Goal: Task Accomplishment & Management: Complete application form

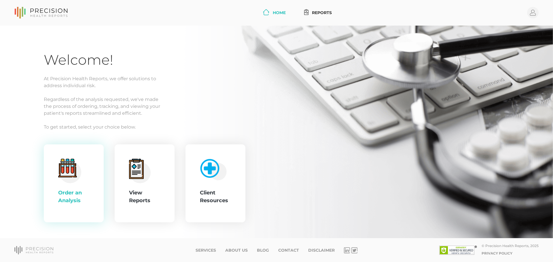
click at [76, 178] on circle at bounding box center [70, 172] width 22 height 22
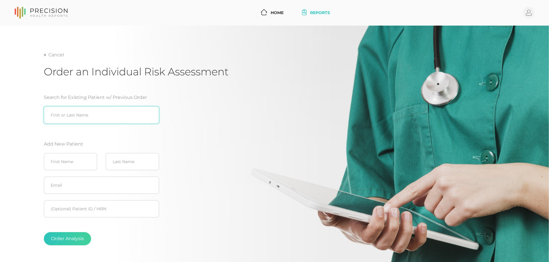
click at [107, 118] on input "search" at bounding box center [101, 115] width 115 height 17
click at [79, 128] on div "Care y Phillippi (04/17/1957)" at bounding box center [101, 127] width 115 height 7
type input "Carey Phillippi (04/17/1957)"
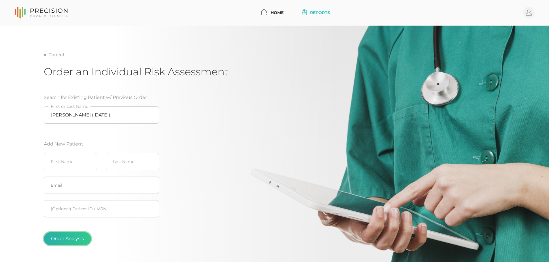
click at [71, 244] on button "Order Analysis" at bounding box center [67, 238] width 47 height 13
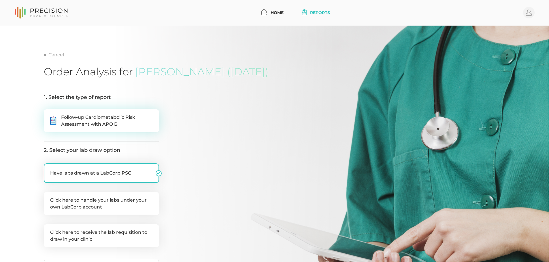
click at [103, 117] on span "Follow-up Cardiometabolic Risk Assessment with APO B" at bounding box center [107, 121] width 92 height 14
click at [48, 115] on input ".cls-5{fill:#fff}.cls-8{fill:#3a2c60} Follow-up Cardiometabolic Risk Assessment…" at bounding box center [46, 112] width 5 height 6
radio input "true"
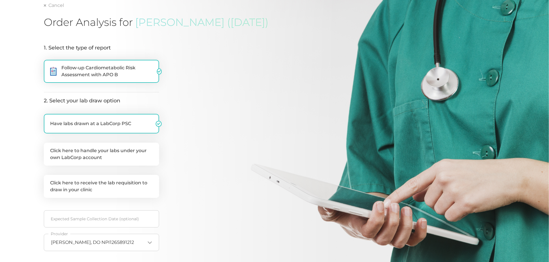
scroll to position [51, 0]
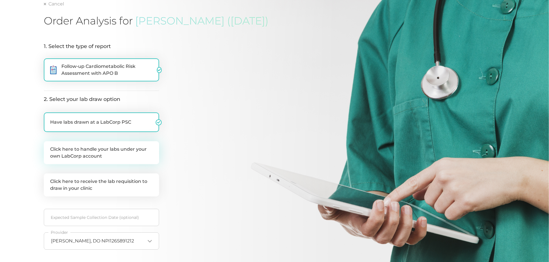
click at [99, 153] on label "Click here to handle your labs under your own LabCorp account" at bounding box center [101, 152] width 115 height 23
click at [48, 147] on input "Click here to handle your labs under your own LabCorp account" at bounding box center [46, 144] width 5 height 6
checkbox input "true"
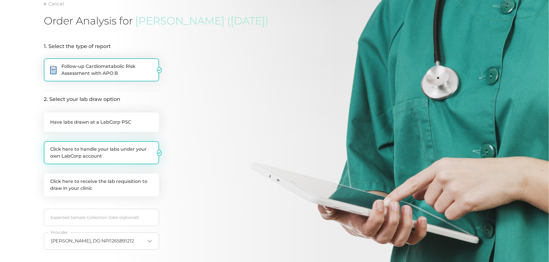
checkbox input "false"
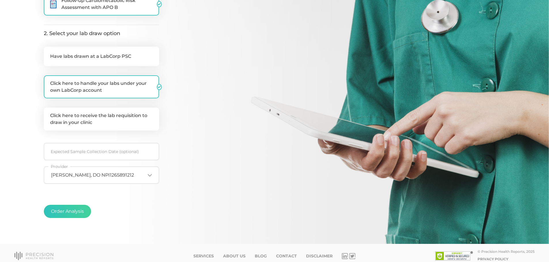
scroll to position [123, 0]
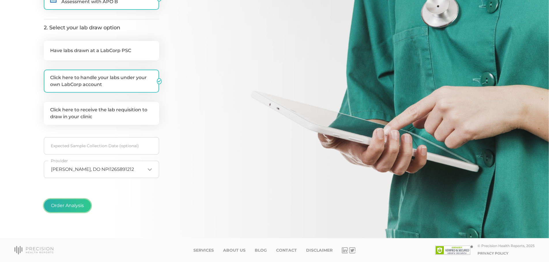
click at [76, 208] on button "Order Analysis" at bounding box center [67, 205] width 47 height 13
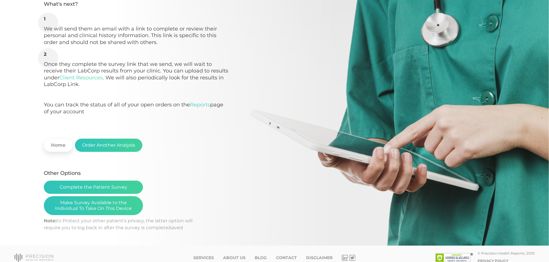
scroll to position [100, 0]
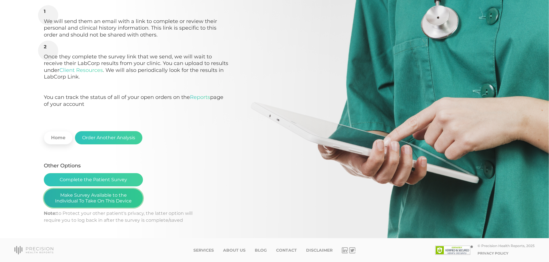
click at [90, 194] on button "Make Survey Available to the Individual To Take On This Device" at bounding box center [93, 198] width 99 height 19
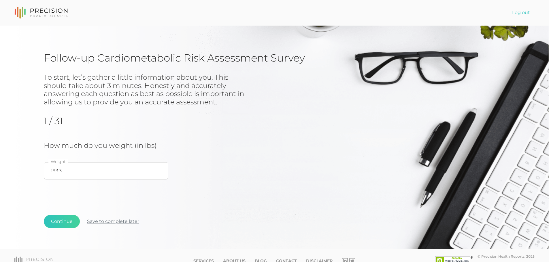
click at [119, 222] on button "Save to complete later" at bounding box center [113, 221] width 67 height 13
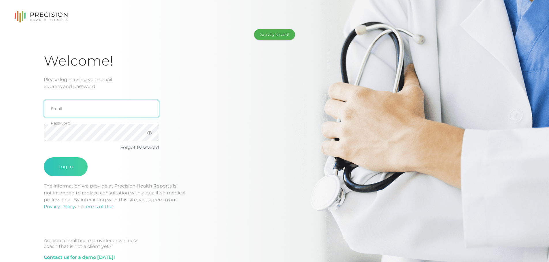
click at [97, 101] on input "email" at bounding box center [101, 108] width 115 height 17
click at [76, 109] on input "email" at bounding box center [101, 108] width 115 height 17
click at [61, 109] on input "email" at bounding box center [101, 108] width 115 height 17
type input "[PERSON_NAME][EMAIL_ADDRESS][DOMAIN_NAME]"
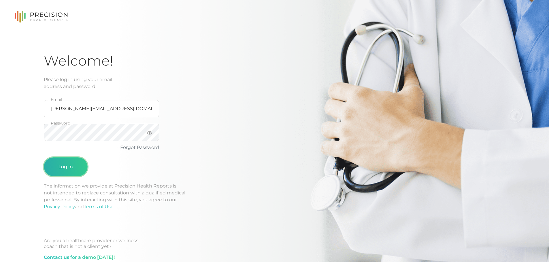
click at [75, 163] on button "Log In" at bounding box center [66, 167] width 44 height 19
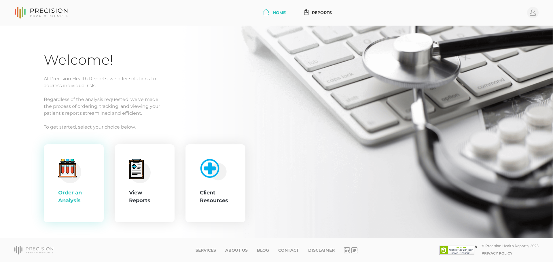
click at [73, 182] on circle at bounding box center [70, 172] width 22 height 22
click at [149, 176] on circle at bounding box center [140, 172] width 21 height 21
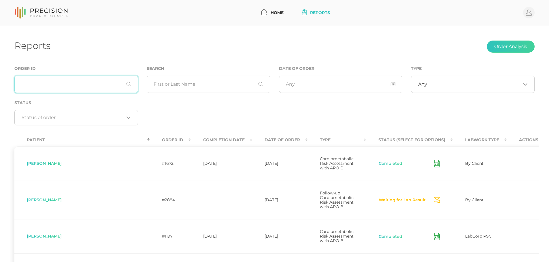
click at [74, 86] on input "text" at bounding box center [76, 84] width 124 height 17
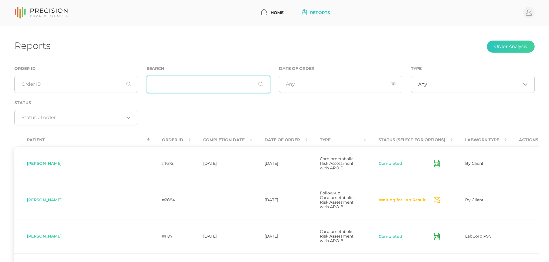
click at [167, 91] on input "text" at bounding box center [209, 84] width 124 height 17
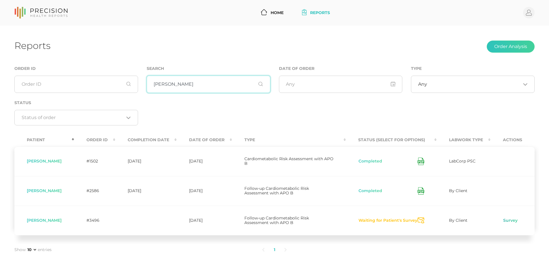
type input "Carey"
click at [510, 218] on link "Survey" at bounding box center [510, 221] width 15 height 6
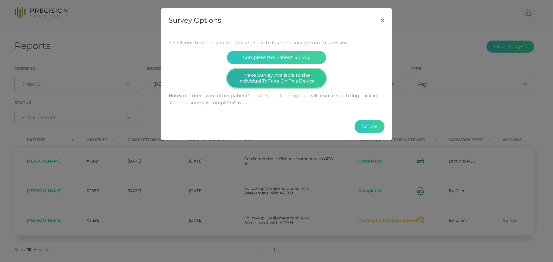
click at [314, 82] on button "Make Survey Available to the Individual To Take On This Device" at bounding box center [276, 78] width 99 height 19
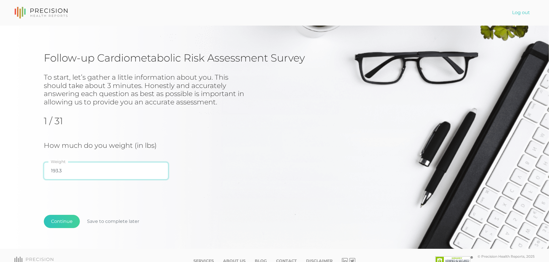
click at [56, 169] on input "193.3" at bounding box center [106, 170] width 124 height 17
click at [57, 169] on input "193.3" at bounding box center [106, 170] width 124 height 17
type input "195"
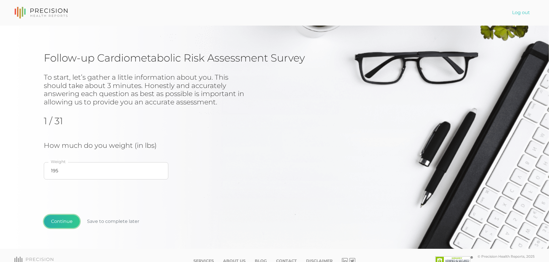
click at [49, 217] on button "Continue" at bounding box center [62, 221] width 36 height 13
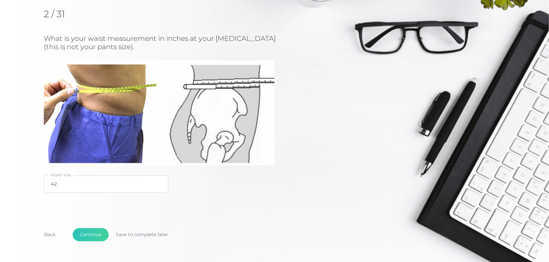
scroll to position [77, 0]
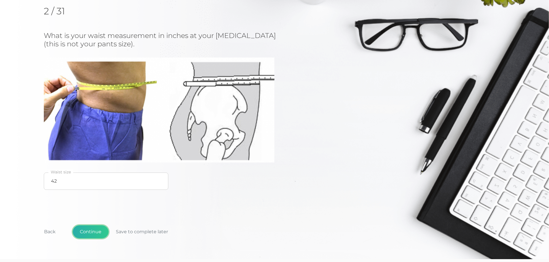
click at [97, 234] on button "Continue" at bounding box center [91, 232] width 36 height 13
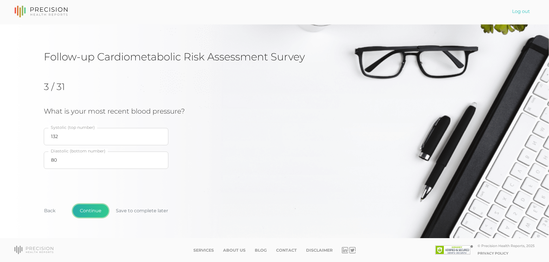
click at [88, 213] on button "Continue" at bounding box center [91, 211] width 36 height 13
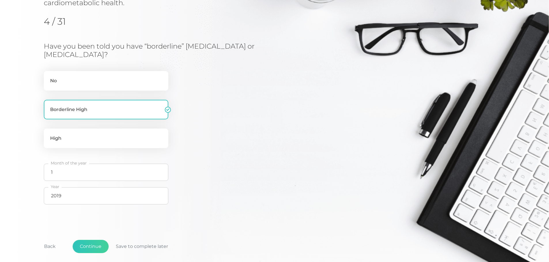
scroll to position [93, 0]
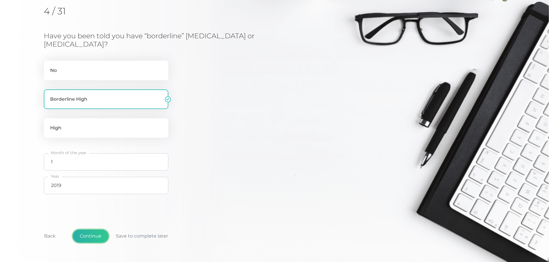
click at [86, 233] on button "Continue" at bounding box center [91, 236] width 36 height 13
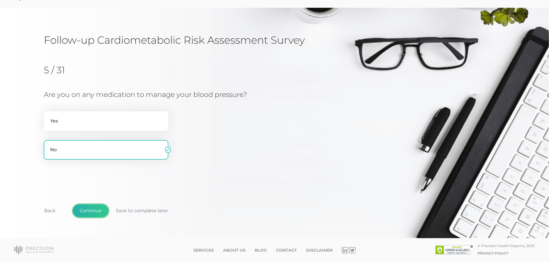
click at [95, 208] on button "Continue" at bounding box center [91, 211] width 36 height 13
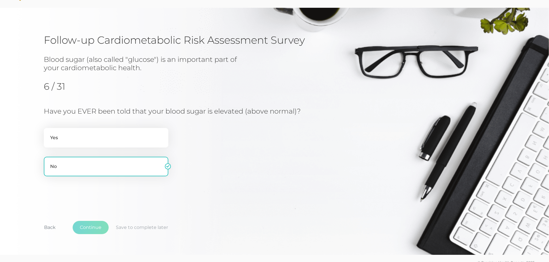
scroll to position [34, 0]
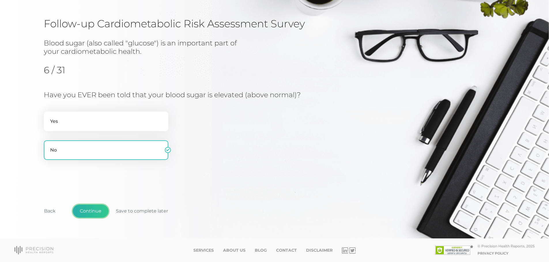
click at [95, 208] on button "Continue" at bounding box center [91, 211] width 36 height 13
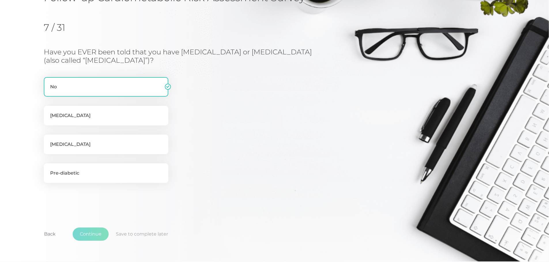
scroll to position [73, 0]
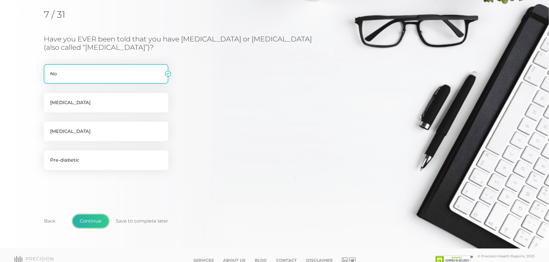
drag, startPoint x: 91, startPoint y: 219, endPoint x: 102, endPoint y: 218, distance: 10.7
click at [91, 219] on button "Continue" at bounding box center [91, 221] width 36 height 13
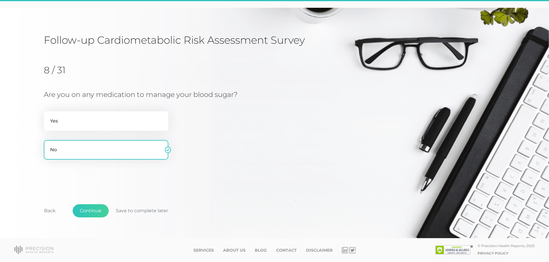
scroll to position [18, 0]
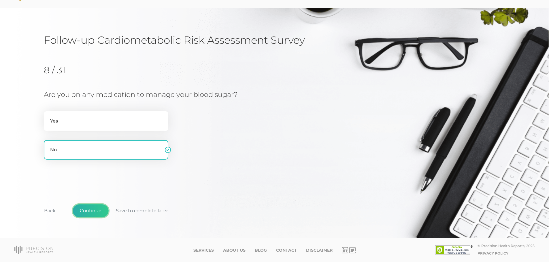
click at [97, 209] on button "Continue" at bounding box center [91, 211] width 36 height 13
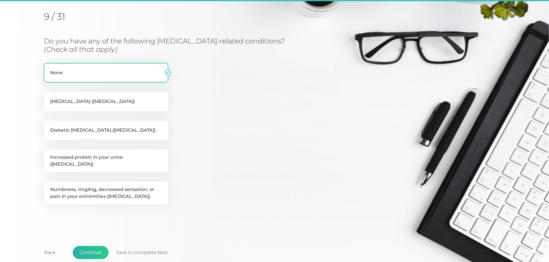
scroll to position [73, 0]
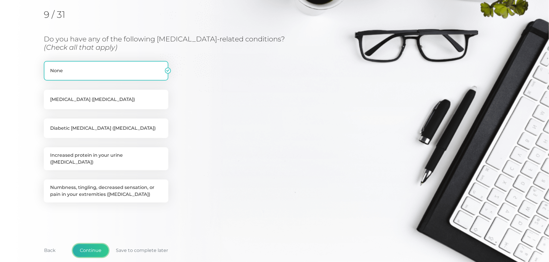
click at [87, 246] on button "Continue" at bounding box center [91, 250] width 36 height 13
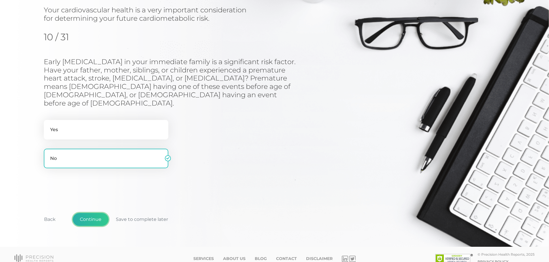
click at [84, 213] on button "Continue" at bounding box center [91, 219] width 36 height 13
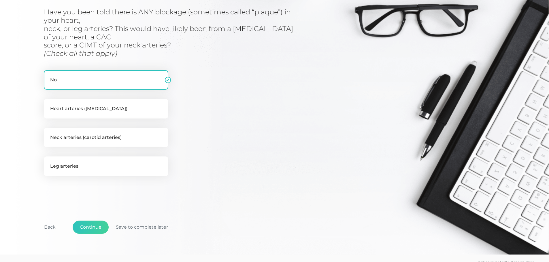
scroll to position [107, 0]
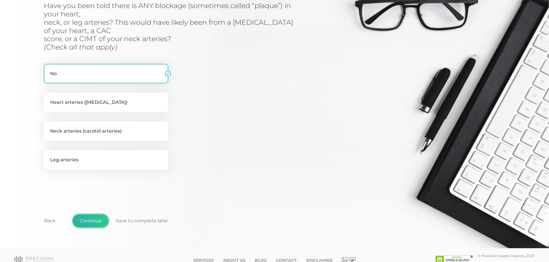
click at [99, 221] on button "Continue" at bounding box center [91, 221] width 36 height 13
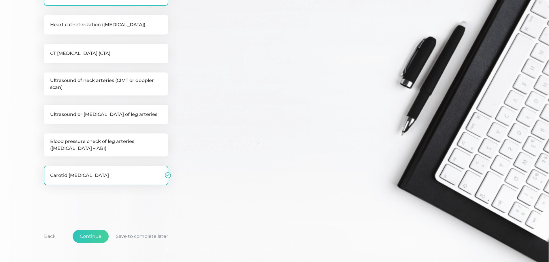
scroll to position [181, 0]
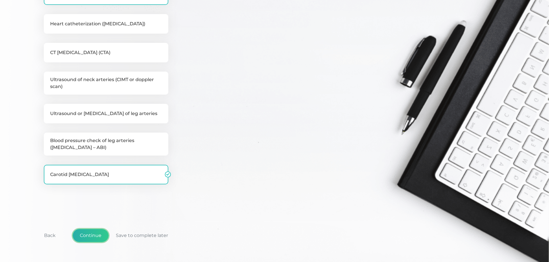
click at [97, 238] on button "Continue" at bounding box center [91, 235] width 36 height 13
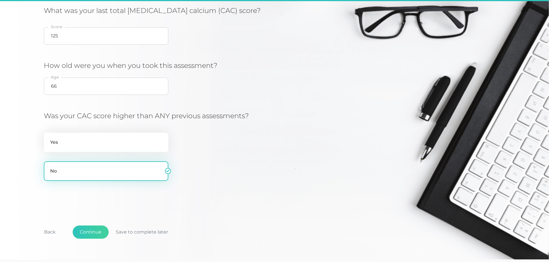
scroll to position [73, 0]
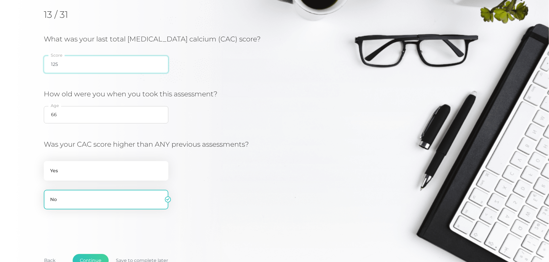
click at [91, 60] on input "125" at bounding box center [106, 64] width 124 height 17
type input "1"
type input "200"
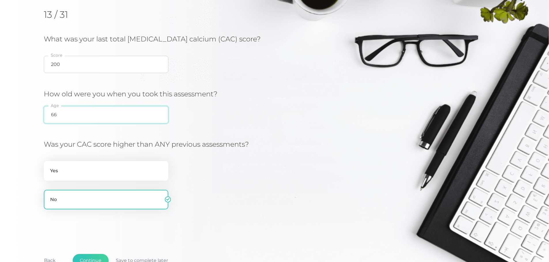
click at [79, 120] on input "66" at bounding box center [106, 114] width 124 height 17
type input "68"
click at [309, 90] on h3 "How old were you when you took this assessment?" at bounding box center [182, 94] width 277 height 8
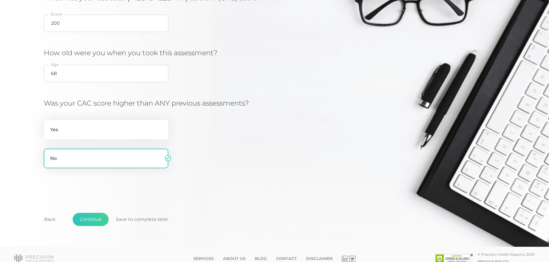
scroll to position [123, 0]
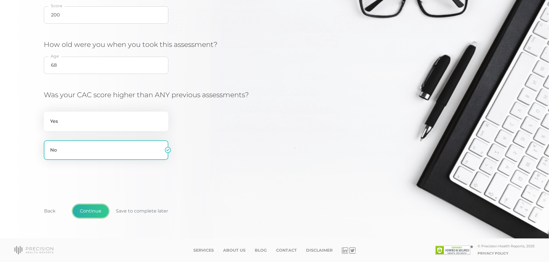
click at [91, 211] on button "Continue" at bounding box center [91, 211] width 36 height 13
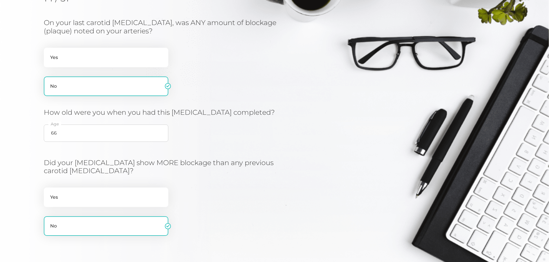
scroll to position [130, 0]
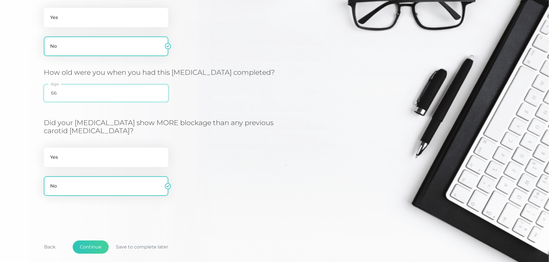
click at [131, 100] on input "66" at bounding box center [106, 93] width 124 height 17
click at [96, 246] on button "Continue" at bounding box center [91, 247] width 36 height 13
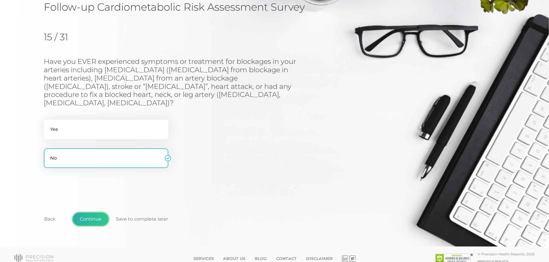
click at [97, 213] on button "Continue" at bounding box center [91, 219] width 36 height 13
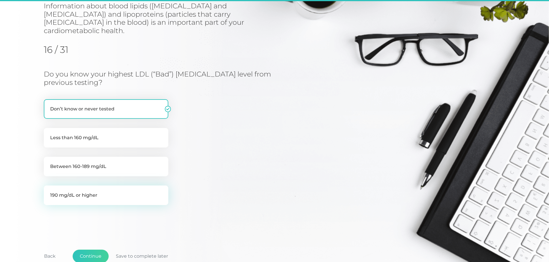
scroll to position [73, 0]
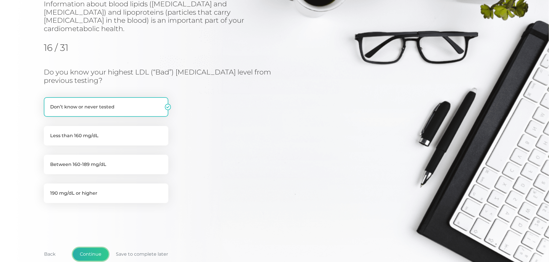
click at [102, 250] on button "Continue" at bounding box center [91, 254] width 36 height 13
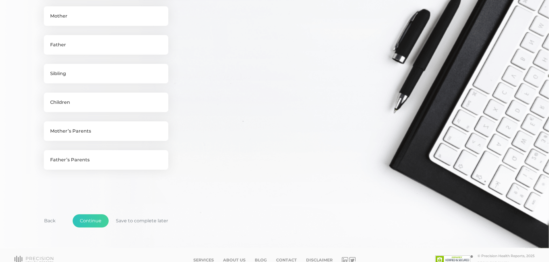
scroll to position [228, 0]
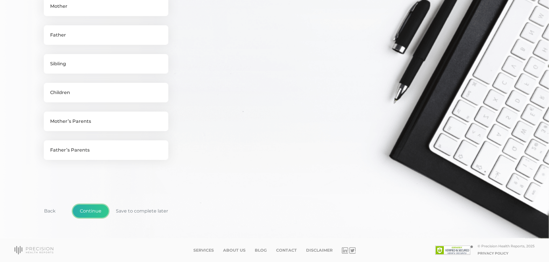
click at [93, 211] on button "Continue" at bounding box center [91, 211] width 36 height 13
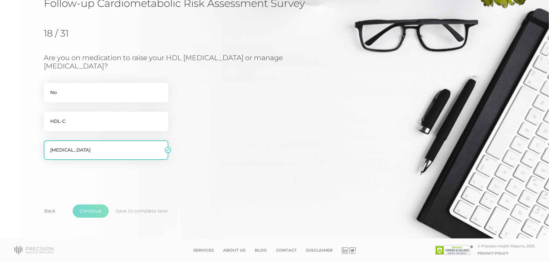
scroll to position [55, 0]
click at [86, 210] on button "Continue" at bounding box center [91, 211] width 36 height 13
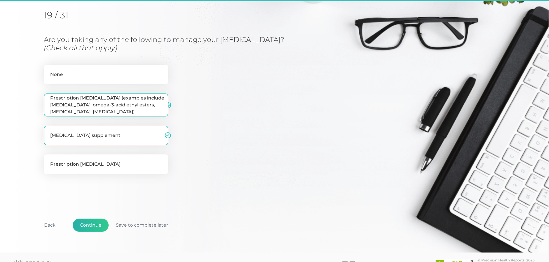
scroll to position [73, 0]
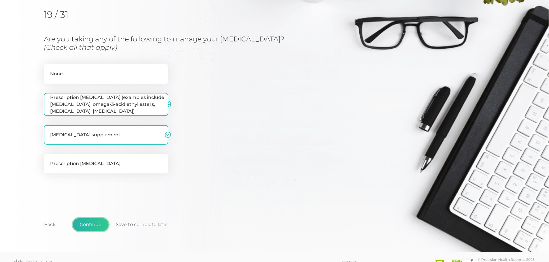
click at [93, 220] on button "Continue" at bounding box center [91, 224] width 36 height 13
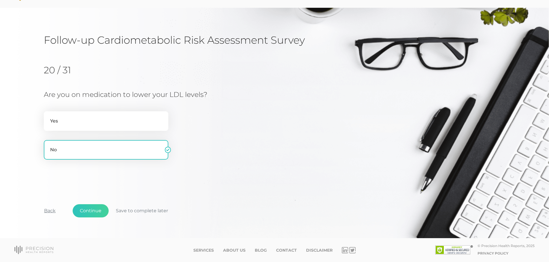
click at [43, 211] on button "Back" at bounding box center [50, 211] width 26 height 13
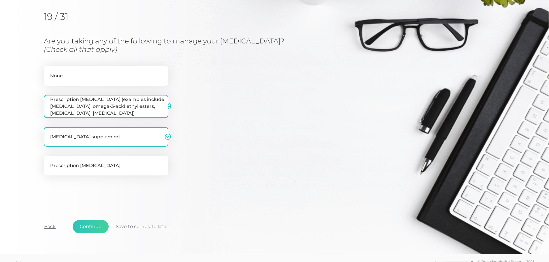
scroll to position [73, 0]
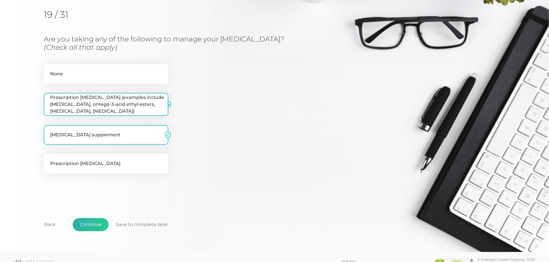
drag, startPoint x: 90, startPoint y: 218, endPoint x: 90, endPoint y: 220, distance: 3.0
click at [90, 220] on div "Back Continue Save to complete later" at bounding box center [274, 228] width 461 height 43
click at [84, 220] on button "Continue" at bounding box center [91, 224] width 36 height 13
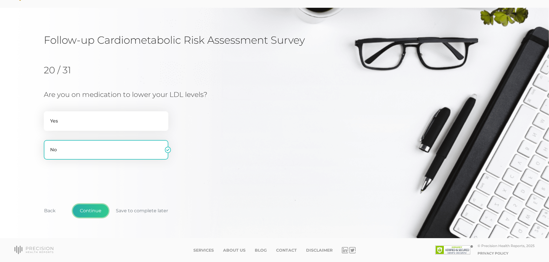
click at [94, 209] on button "Continue" at bounding box center [91, 211] width 36 height 13
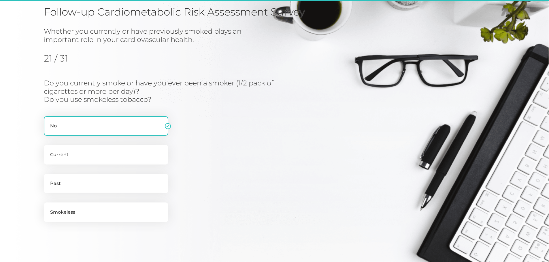
scroll to position [73, 0]
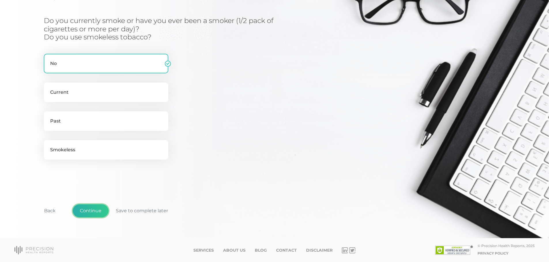
click at [92, 211] on button "Continue" at bounding box center [91, 211] width 36 height 13
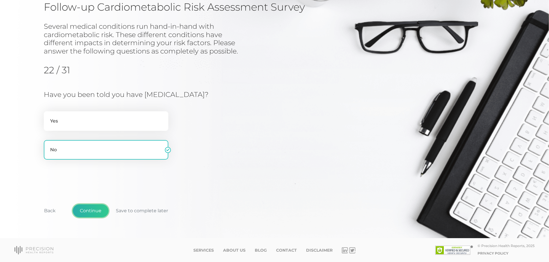
click at [92, 217] on button "Continue" at bounding box center [91, 211] width 36 height 13
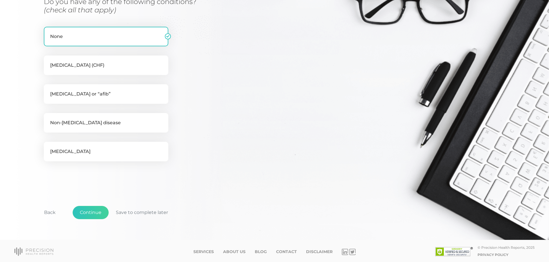
scroll to position [112, 0]
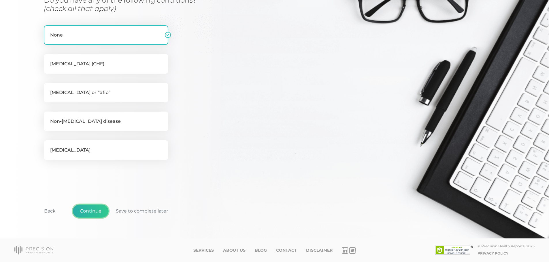
click at [98, 213] on button "Continue" at bounding box center [91, 211] width 36 height 13
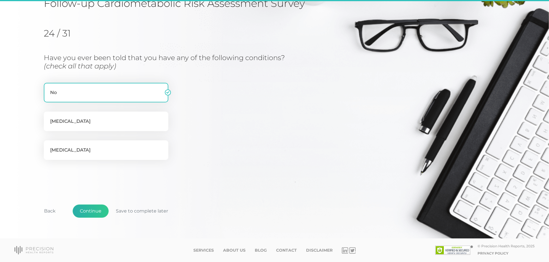
scroll to position [55, 0]
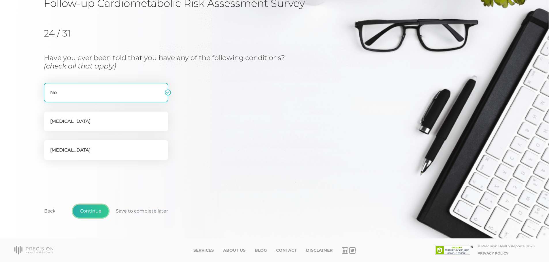
click at [85, 214] on button "Continue" at bounding box center [91, 211] width 36 height 13
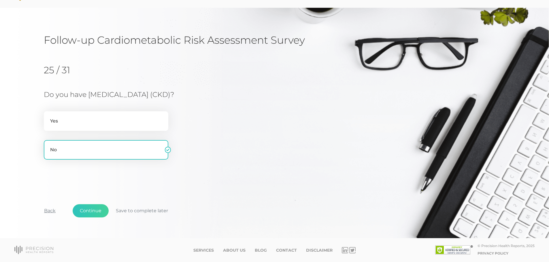
click at [52, 209] on button "Back" at bounding box center [50, 211] width 26 height 13
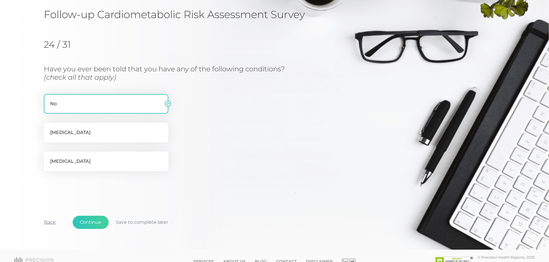
scroll to position [55, 0]
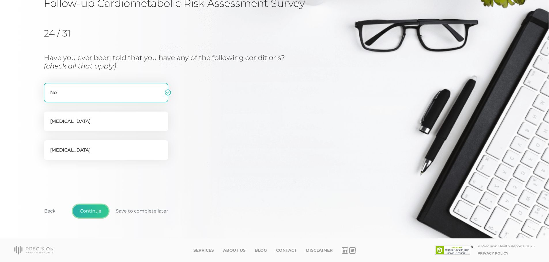
click at [101, 212] on button "Continue" at bounding box center [91, 211] width 36 height 13
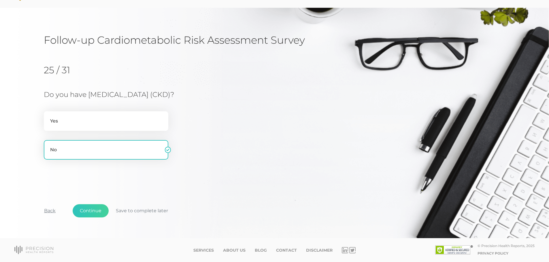
click at [43, 215] on button "Back" at bounding box center [50, 211] width 26 height 13
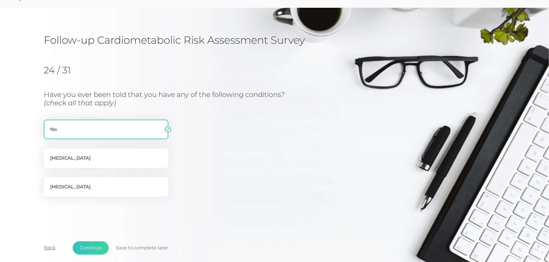
scroll to position [55, 0]
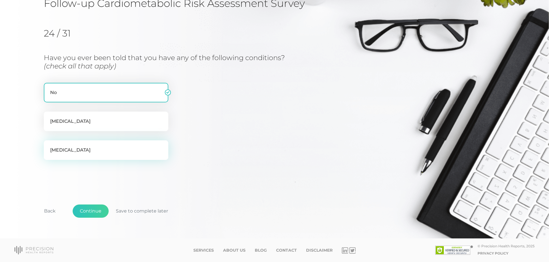
click at [132, 154] on label "[MEDICAL_DATA]" at bounding box center [106, 151] width 124 height 20
click at [48, 146] on input "[MEDICAL_DATA]" at bounding box center [46, 144] width 5 height 6
checkbox input "true"
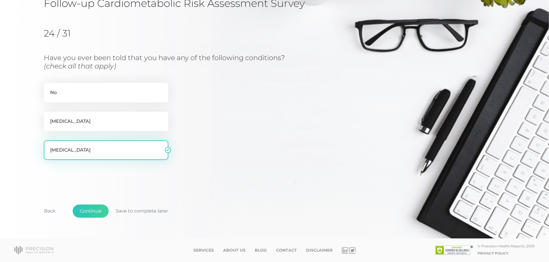
checkbox input "false"
click at [103, 207] on button "Continue" at bounding box center [91, 211] width 36 height 13
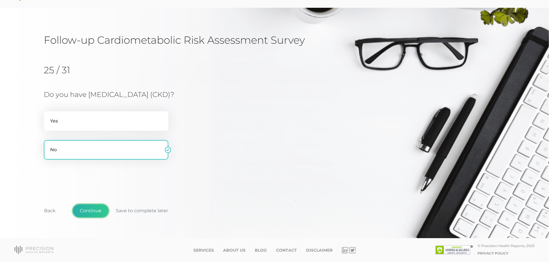
click at [95, 213] on button "Continue" at bounding box center [91, 211] width 36 height 13
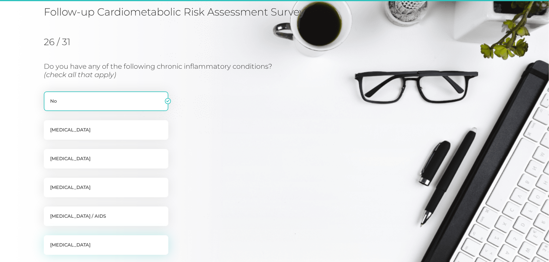
scroll to position [73, 0]
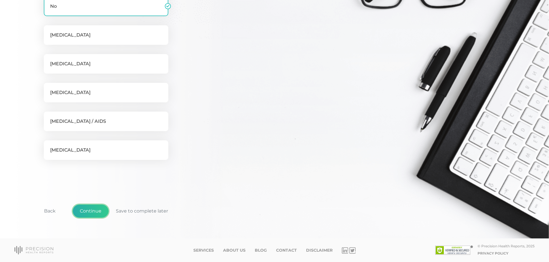
click at [92, 216] on button "Continue" at bounding box center [91, 211] width 36 height 13
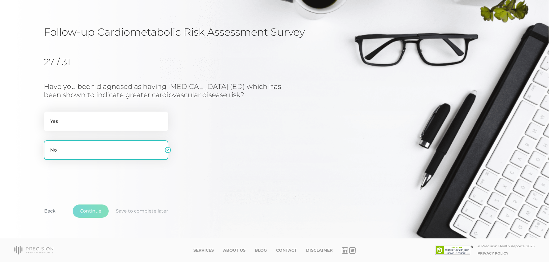
scroll to position [26, 0]
click at [73, 122] on label "Yes" at bounding box center [106, 122] width 124 height 20
click at [48, 118] on input "Yes" at bounding box center [46, 115] width 5 height 6
radio input "true"
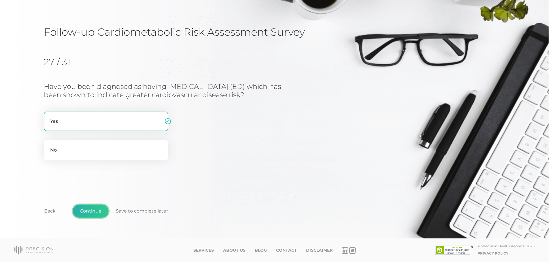
click at [84, 210] on button "Continue" at bounding box center [91, 211] width 36 height 13
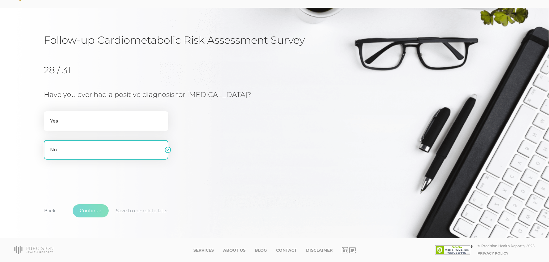
scroll to position [18, 0]
click at [64, 122] on label "Yes" at bounding box center [106, 121] width 124 height 20
click at [48, 117] on input "Yes" at bounding box center [46, 114] width 5 height 6
radio input "true"
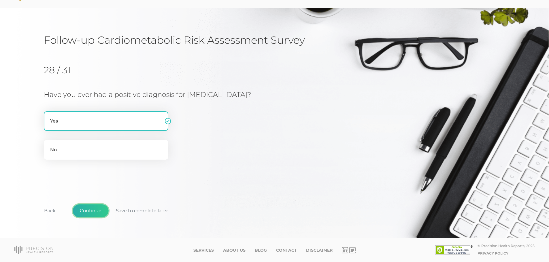
click at [82, 209] on button "Continue" at bounding box center [91, 211] width 36 height 13
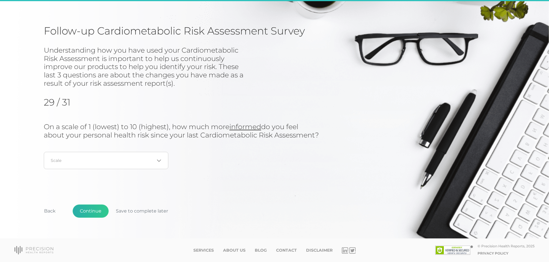
scroll to position [35, 0]
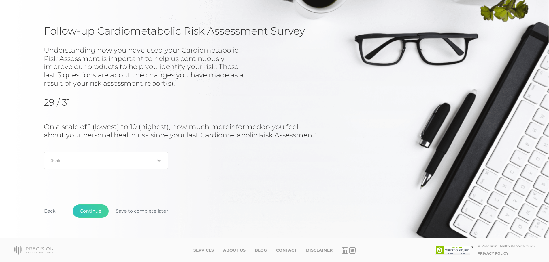
click at [150, 169] on div "Loading..." at bounding box center [106, 160] width 124 height 17
drag, startPoint x: 177, startPoint y: 153, endPoint x: 153, endPoint y: 153, distance: 24.5
click at [177, 153] on div "On a scale of 1 (lowest) to 10 (highest), how much more informed do you feel ab…" at bounding box center [182, 148] width 277 height 50
click at [130, 154] on div "Loading..." at bounding box center [106, 160] width 124 height 17
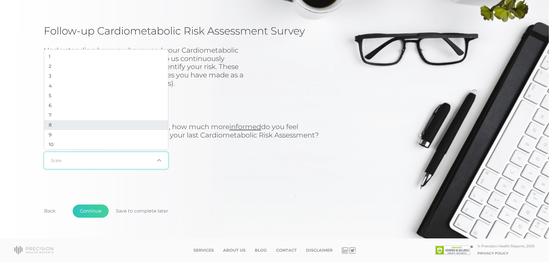
scroll to position [2, 0]
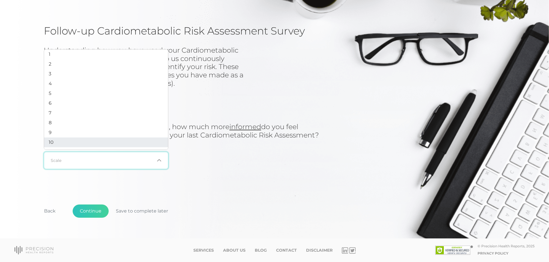
drag, startPoint x: 56, startPoint y: 140, endPoint x: 243, endPoint y: 145, distance: 187.0
click at [56, 140] on li "10" at bounding box center [106, 143] width 124 height 10
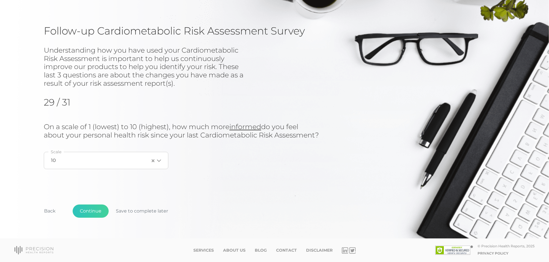
click at [142, 159] on input "Search for option" at bounding box center [102, 161] width 93 height 6
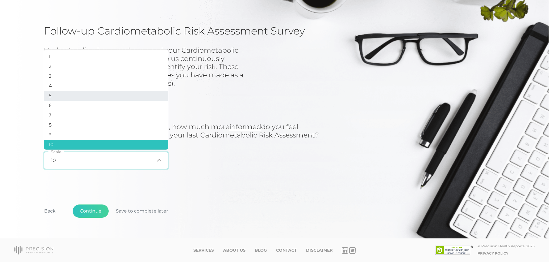
click at [79, 97] on li "5" at bounding box center [106, 96] width 124 height 10
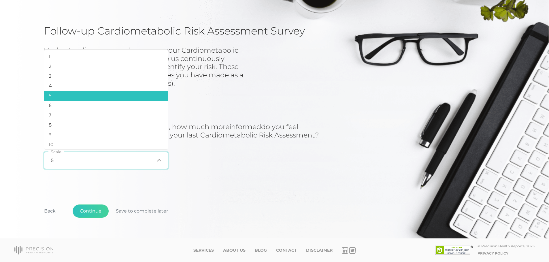
click at [159, 157] on div "5 Loading..." at bounding box center [106, 160] width 124 height 17
click at [66, 126] on li "8" at bounding box center [106, 125] width 124 height 10
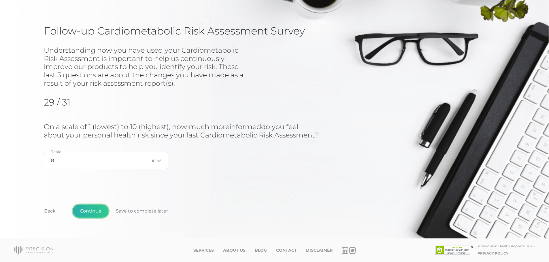
click at [82, 205] on button "Continue" at bounding box center [91, 211] width 36 height 13
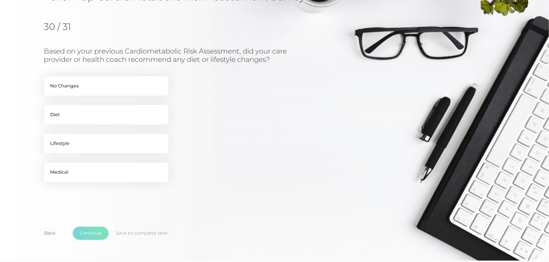
scroll to position [73, 0]
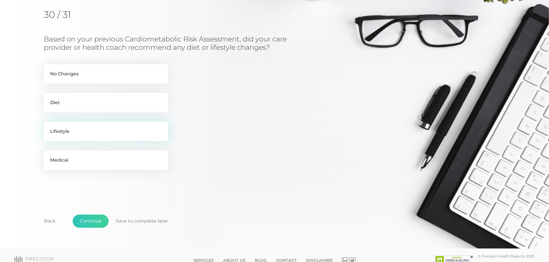
click at [94, 126] on label "Lifestyle" at bounding box center [106, 132] width 124 height 20
click at [48, 126] on input "Lifestyle" at bounding box center [46, 125] width 5 height 6
checkbox input "true"
click at [61, 101] on label "Diet" at bounding box center [106, 103] width 124 height 20
click at [48, 99] on input "Diet" at bounding box center [46, 96] width 5 height 6
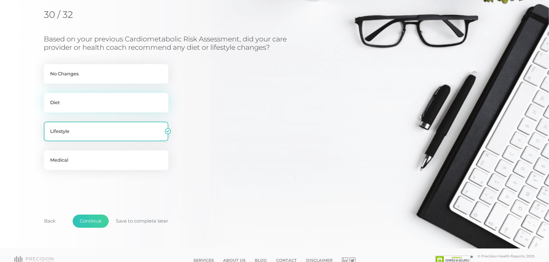
checkbox input "true"
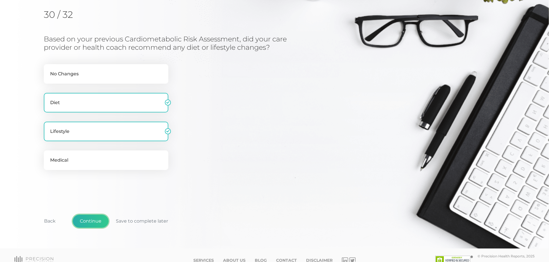
drag, startPoint x: 99, startPoint y: 221, endPoint x: 243, endPoint y: 194, distance: 146.6
click at [99, 221] on button "Continue" at bounding box center [91, 221] width 36 height 13
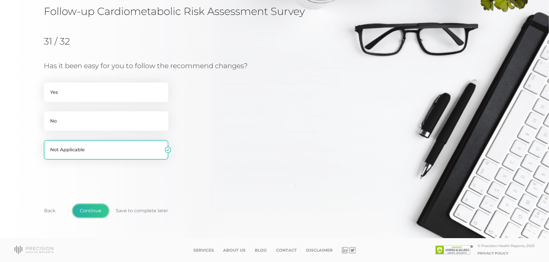
click at [90, 207] on button "Continue" at bounding box center [91, 211] width 36 height 13
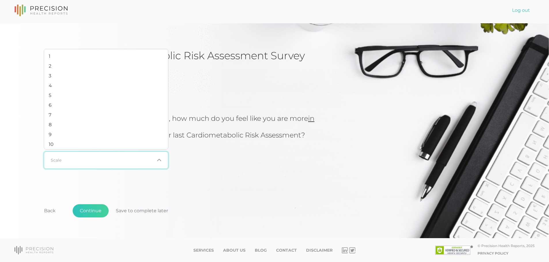
click at [142, 164] on div "Loading..." at bounding box center [106, 160] width 124 height 17
click at [327, 181] on div "32 / 32 Last Question! On a scale of 1 (lowest) to 10 (highest), how much do yo…" at bounding box center [274, 126] width 461 height 111
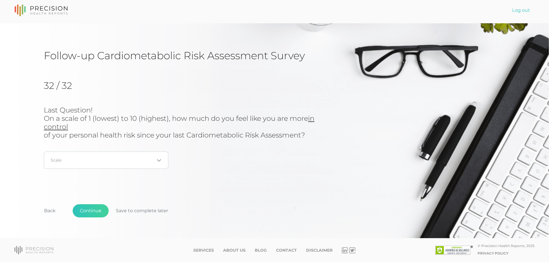
click at [105, 164] on div "Loading..." at bounding box center [106, 160] width 124 height 17
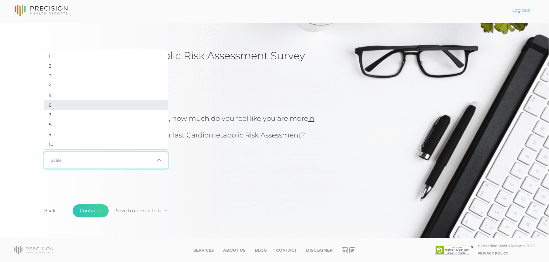
click at [73, 109] on li "6" at bounding box center [106, 106] width 124 height 10
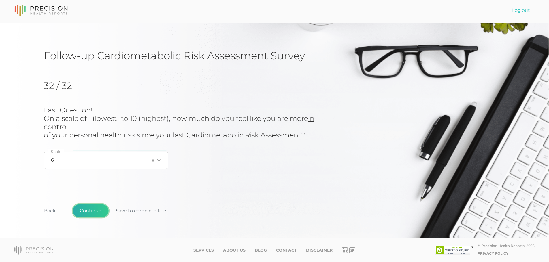
click at [92, 212] on button "Continue" at bounding box center [91, 211] width 36 height 13
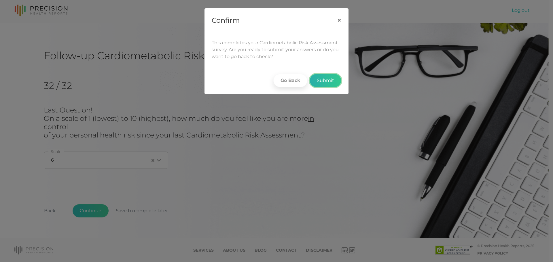
click at [332, 76] on button "Submit" at bounding box center [326, 80] width 32 height 13
